Goal: Navigation & Orientation: Find specific page/section

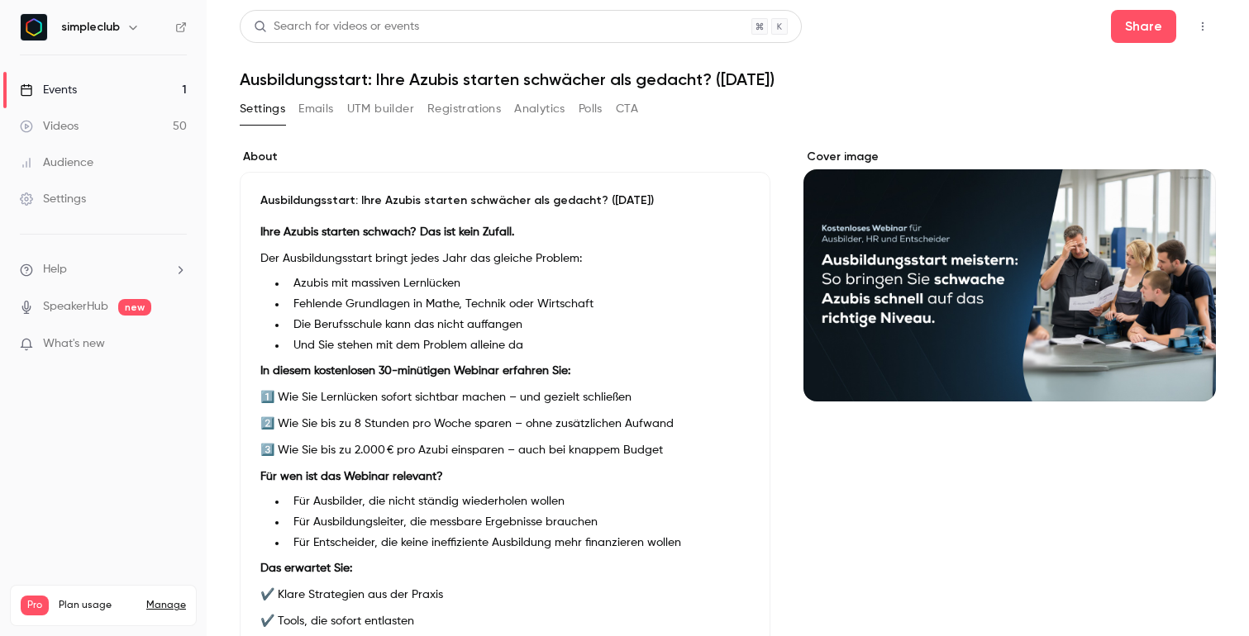
click at [102, 96] on link "Events 1" at bounding box center [103, 90] width 207 height 36
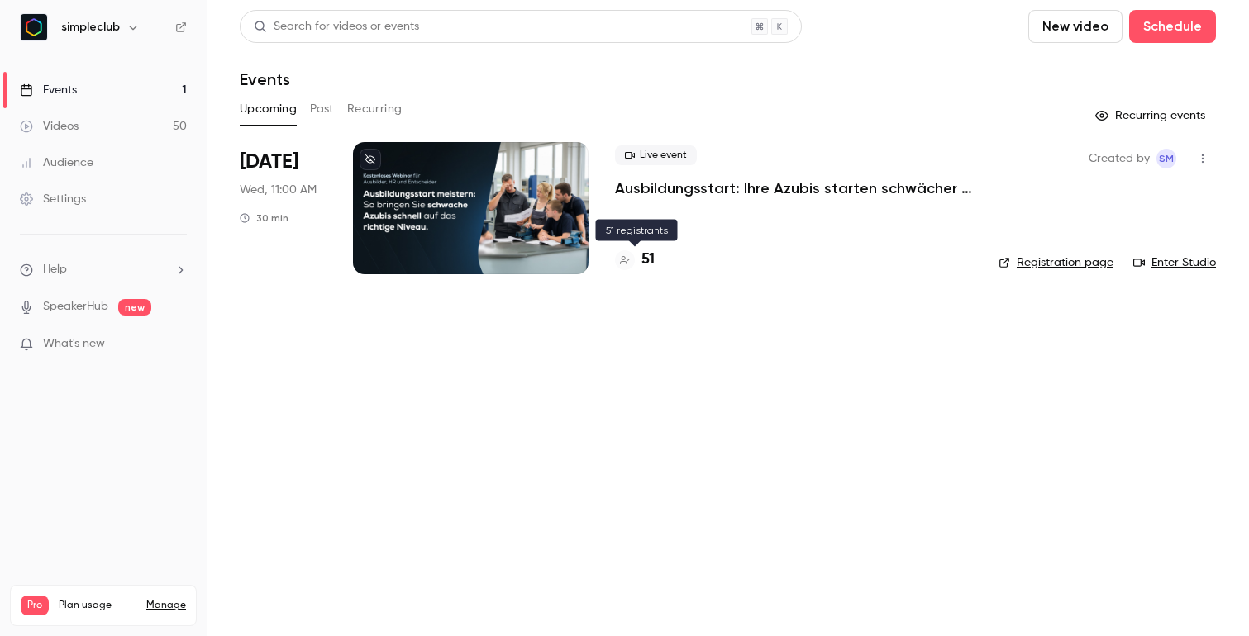
click at [649, 260] on h4 "51" at bounding box center [647, 260] width 13 height 22
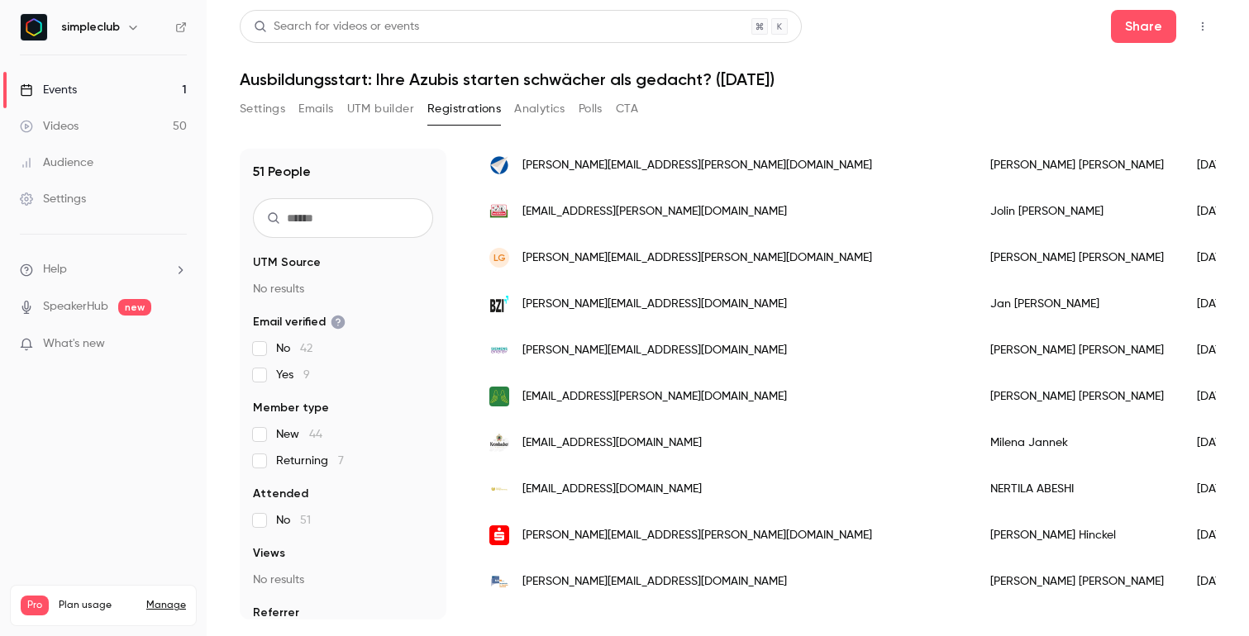
scroll to position [566, 0]
